Goal: Task Accomplishment & Management: Manage account settings

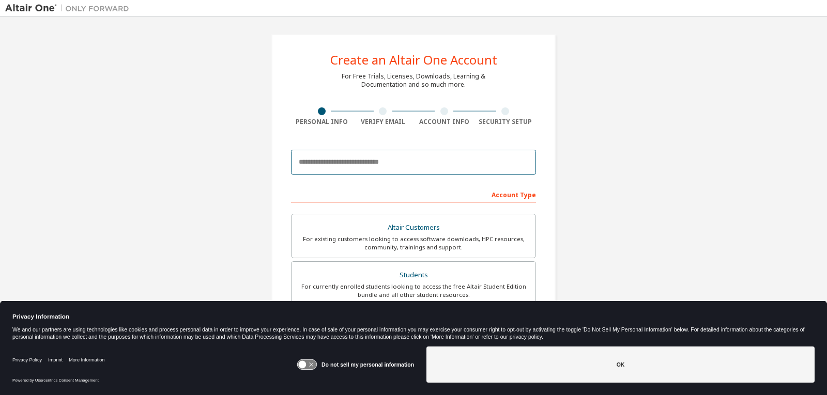
click at [356, 158] on input "email" at bounding box center [413, 162] width 245 height 25
type input "**********"
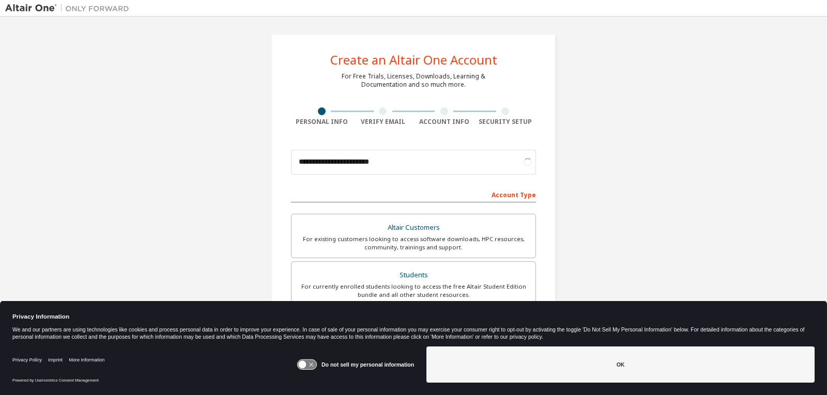
click at [305, 363] on icon at bounding box center [303, 365] width 8 height 8
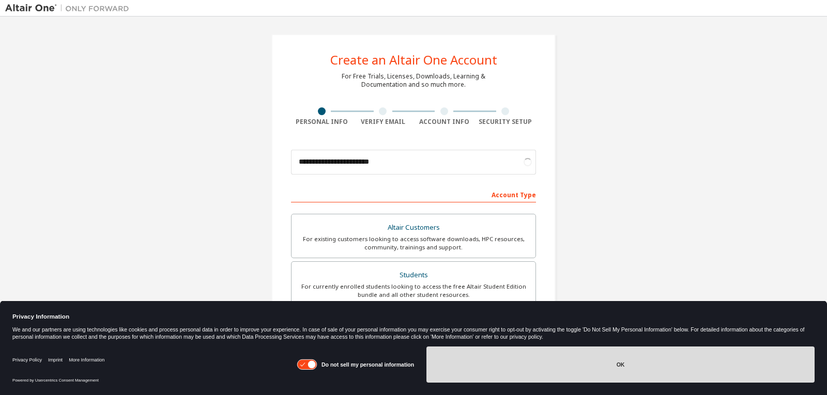
click at [508, 369] on button "OK" at bounding box center [620, 365] width 388 height 36
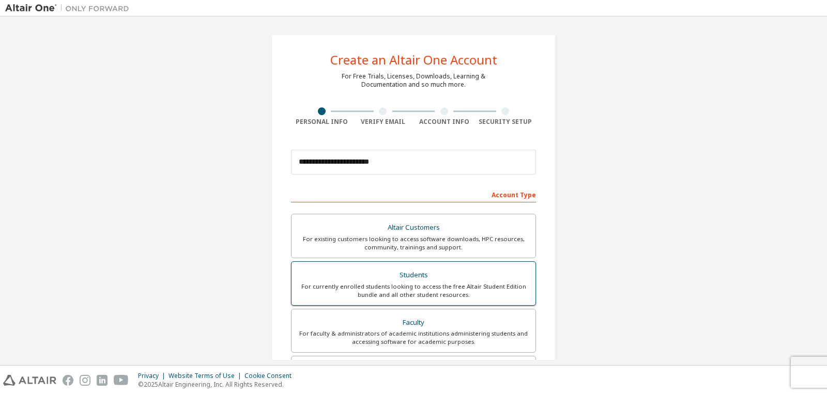
click at [445, 287] on div "For currently enrolled students looking to access the free Altair Student Editi…" at bounding box center [413, 291] width 231 height 17
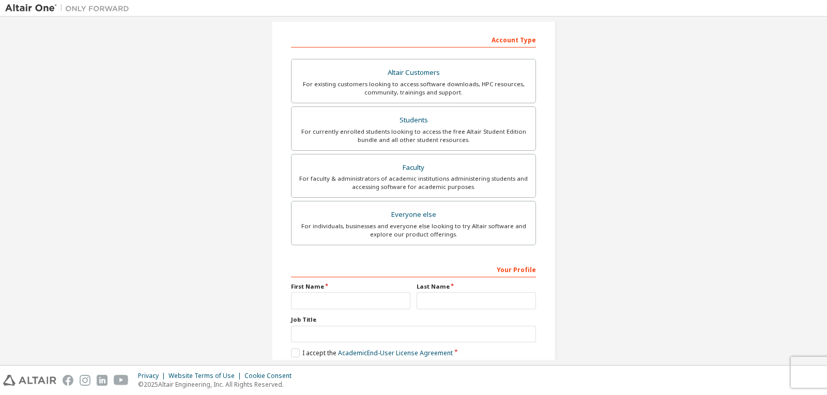
scroll to position [207, 0]
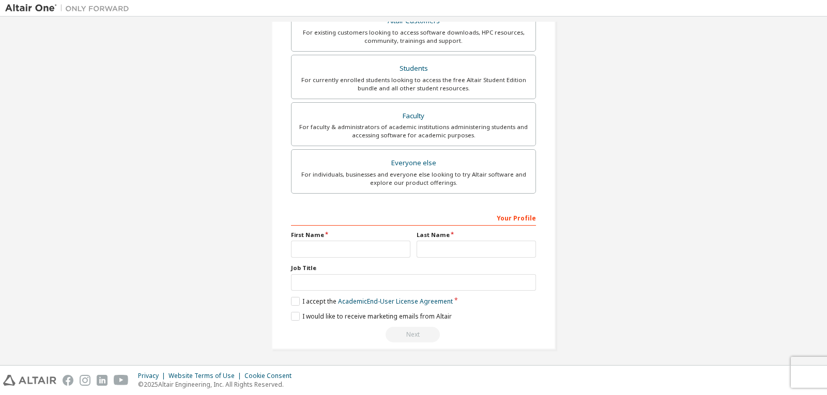
click at [341, 240] on div "First Name" at bounding box center [351, 244] width 126 height 27
click at [354, 255] on input "text" at bounding box center [350, 249] width 119 height 17
type input "*******"
type input "****"
type input "*******"
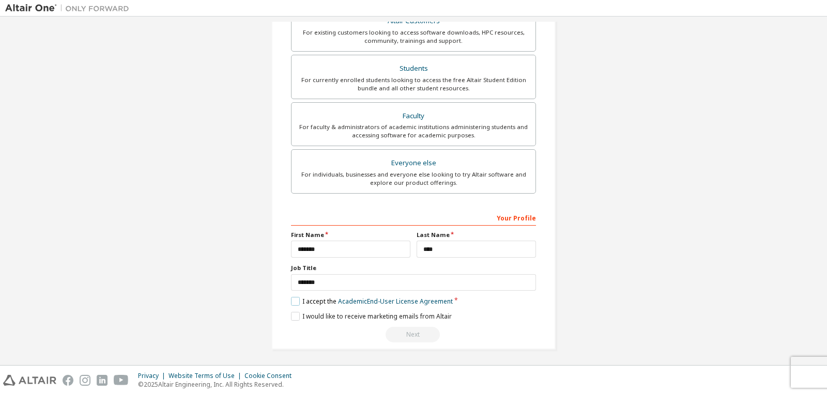
click at [301, 302] on label "I accept the Academic End-User License Agreement" at bounding box center [372, 301] width 162 height 9
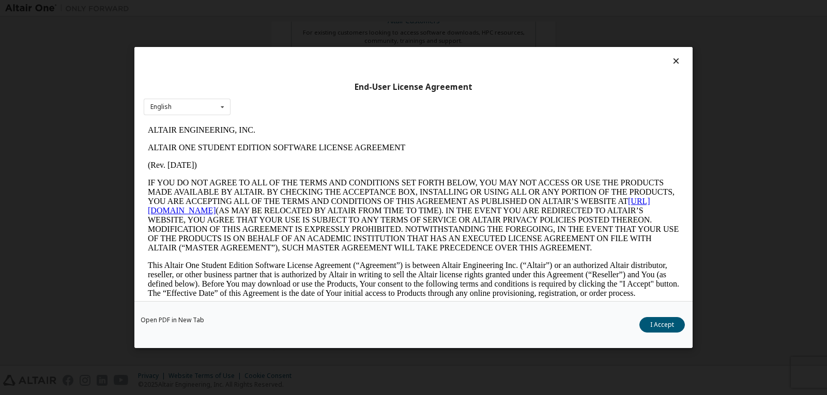
scroll to position [0, 0]
click at [672, 60] on icon at bounding box center [676, 60] width 11 height 9
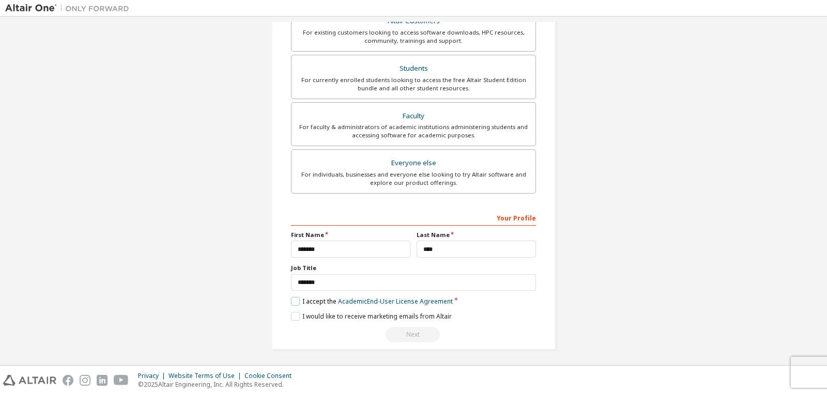
click at [291, 302] on label "I accept the Academic End-User License Agreement" at bounding box center [372, 301] width 162 height 9
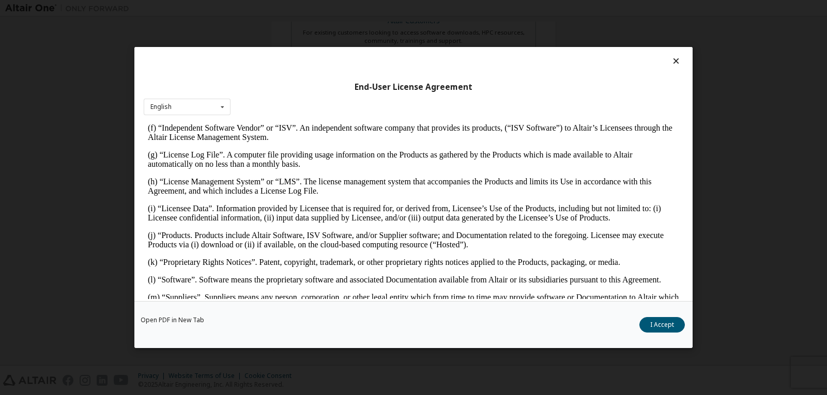
scroll to position [517, 0]
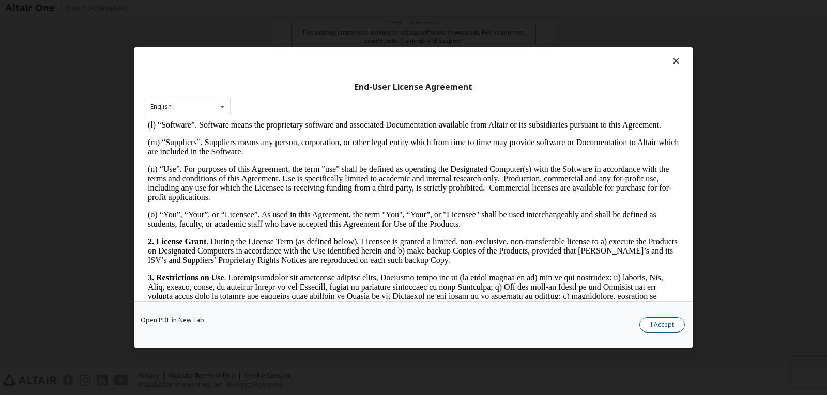
click at [668, 319] on button "I Accept" at bounding box center [661, 325] width 45 height 16
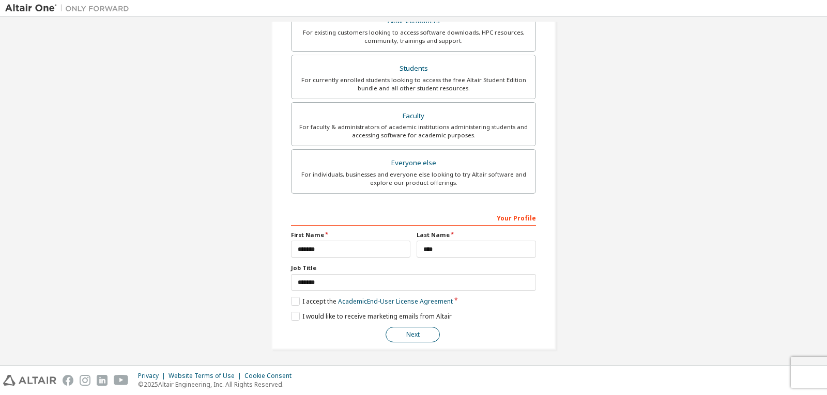
click at [426, 334] on button "Next" at bounding box center [412, 335] width 54 height 16
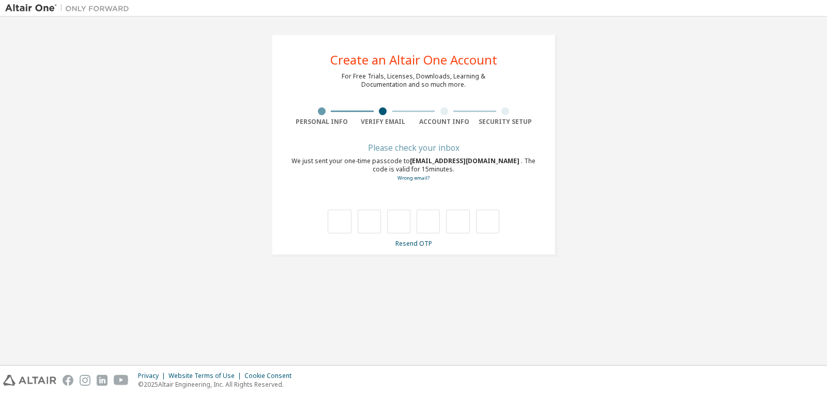
type input "*"
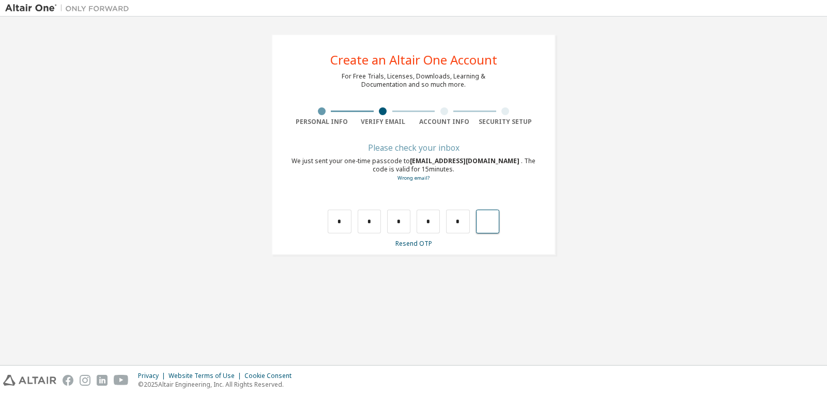
type input "*"
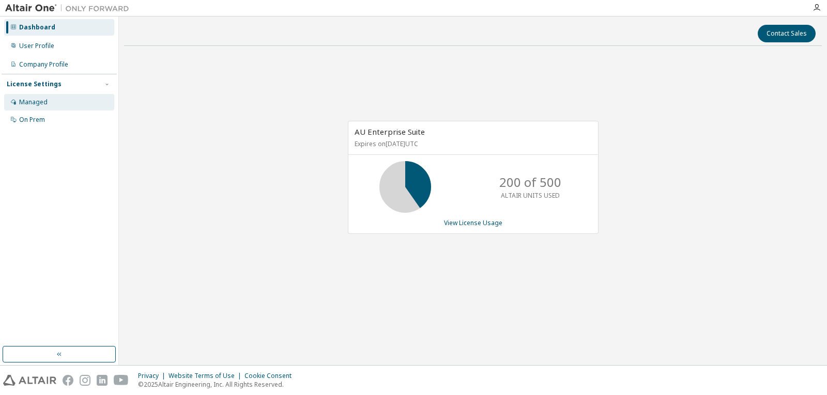
click at [44, 103] on div "Managed" at bounding box center [33, 102] width 28 height 8
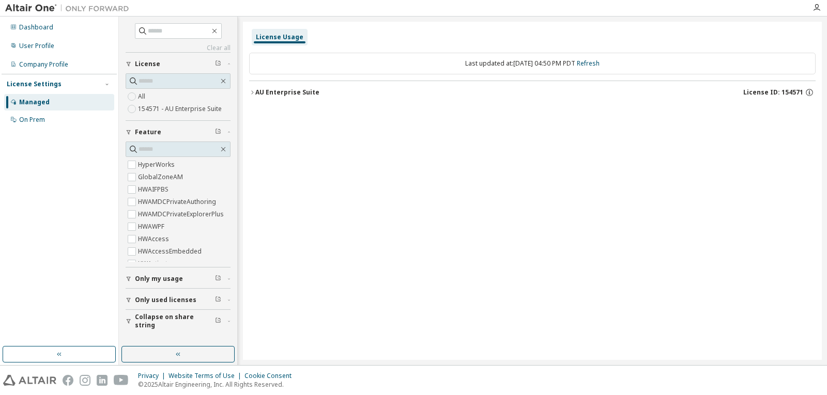
click at [277, 89] on div "AU Enterprise Suite" at bounding box center [287, 92] width 64 height 8
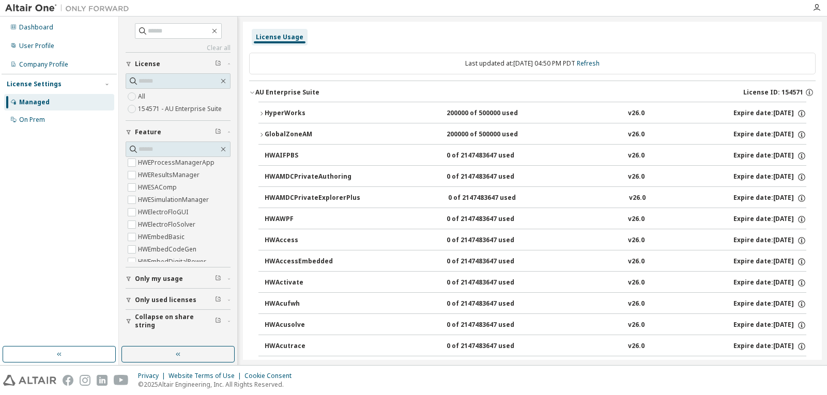
scroll to position [775, 0]
click at [61, 27] on div "Dashboard" at bounding box center [59, 27] width 110 height 17
